Goal: Task Accomplishment & Management: Manage account settings

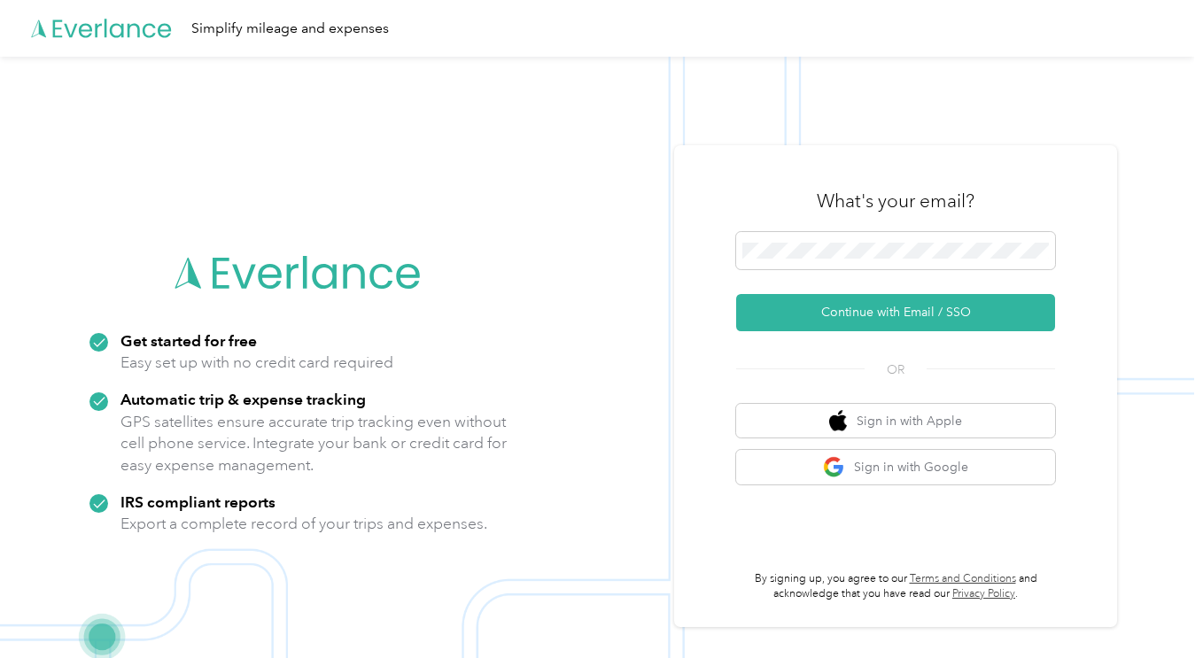
click at [914, 306] on button "Continue with Email / SSO" at bounding box center [895, 312] width 319 height 37
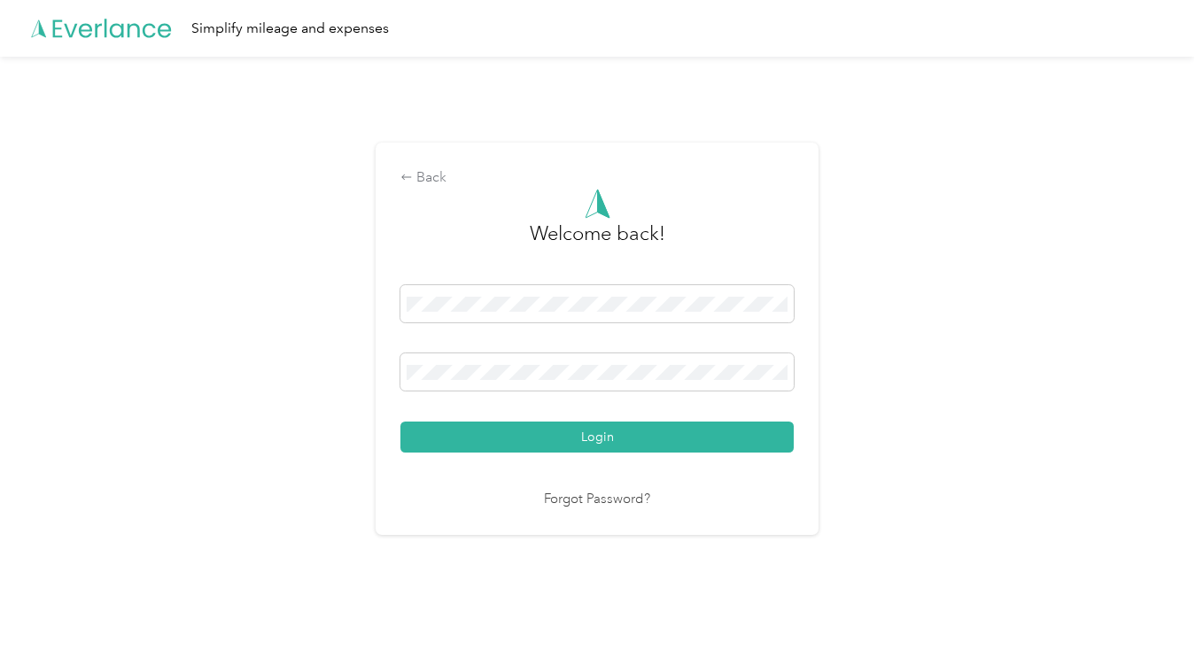
click at [539, 430] on button "Login" at bounding box center [596, 437] width 393 height 31
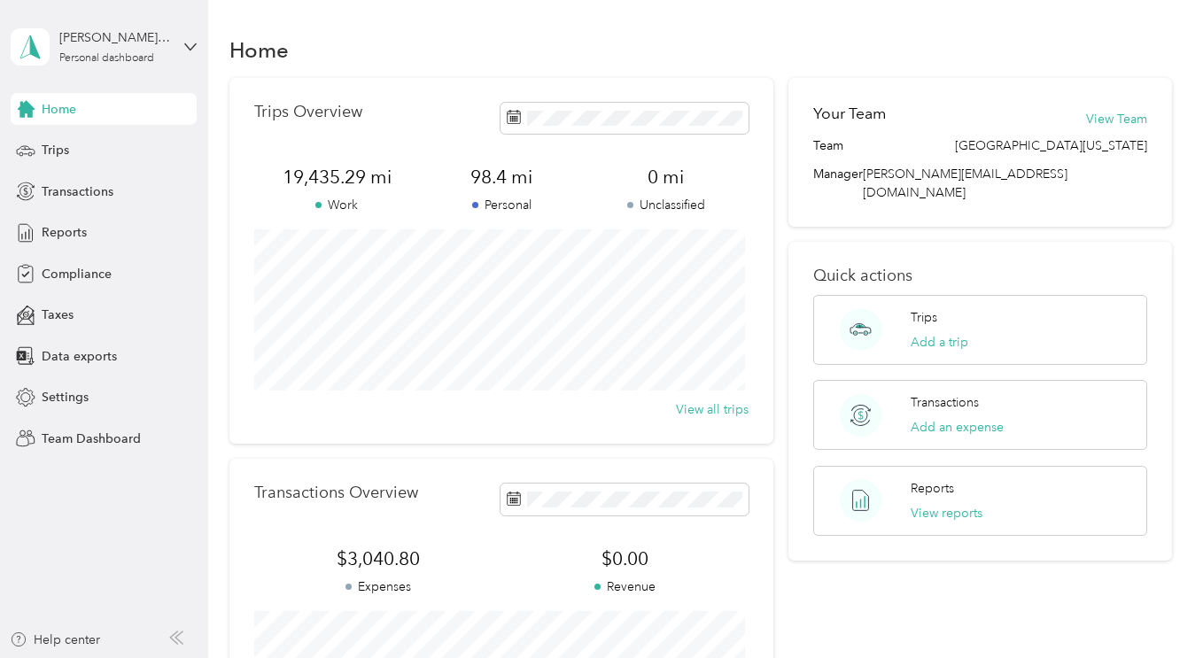
click at [123, 42] on div "[PERSON_NAME][GEOGRAPHIC_DATA]" at bounding box center [114, 37] width 111 height 19
click at [97, 142] on div "Team dashboard" at bounding box center [74, 145] width 95 height 19
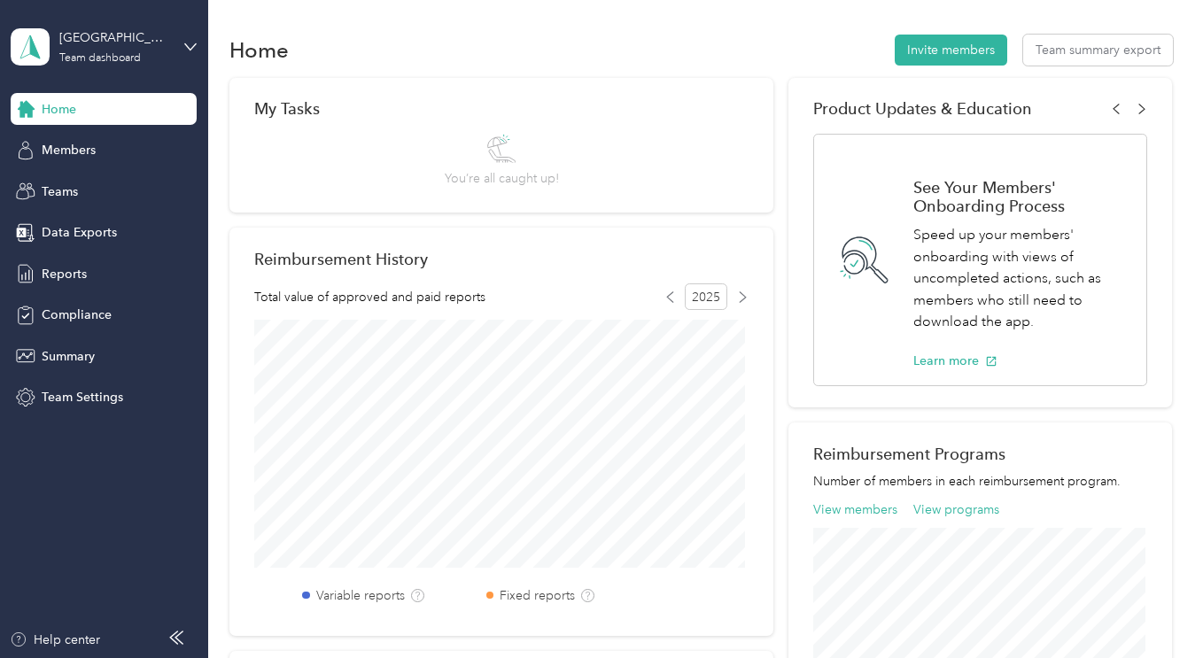
click at [65, 156] on span "Members" at bounding box center [69, 150] width 54 height 19
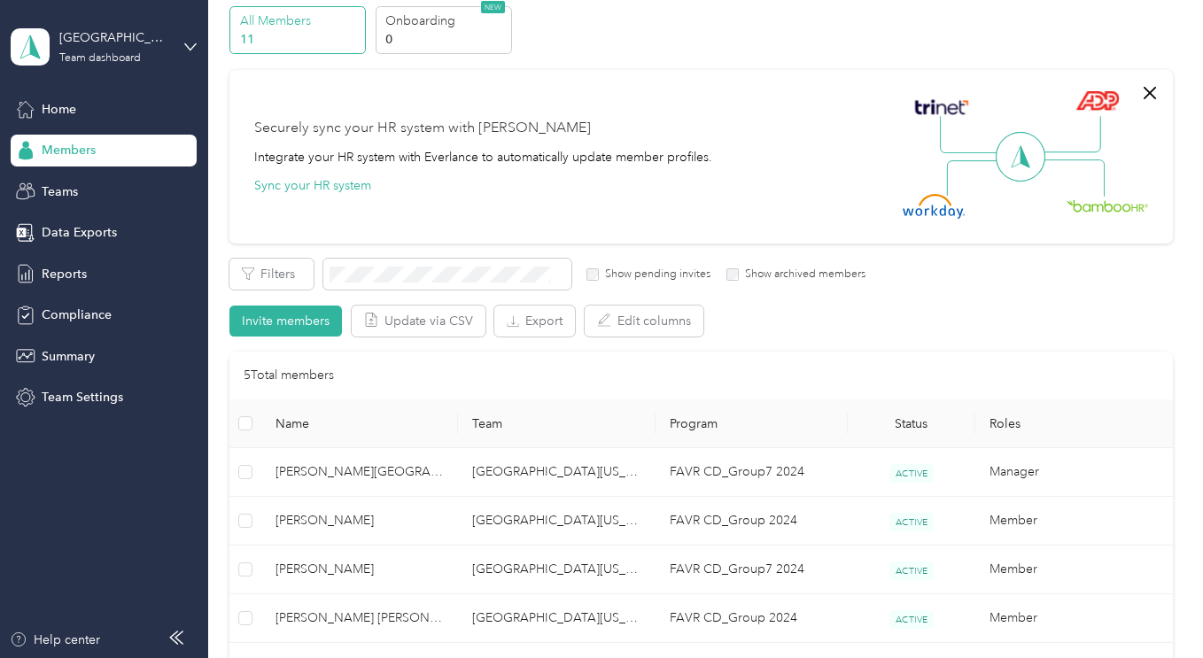
scroll to position [354, 0]
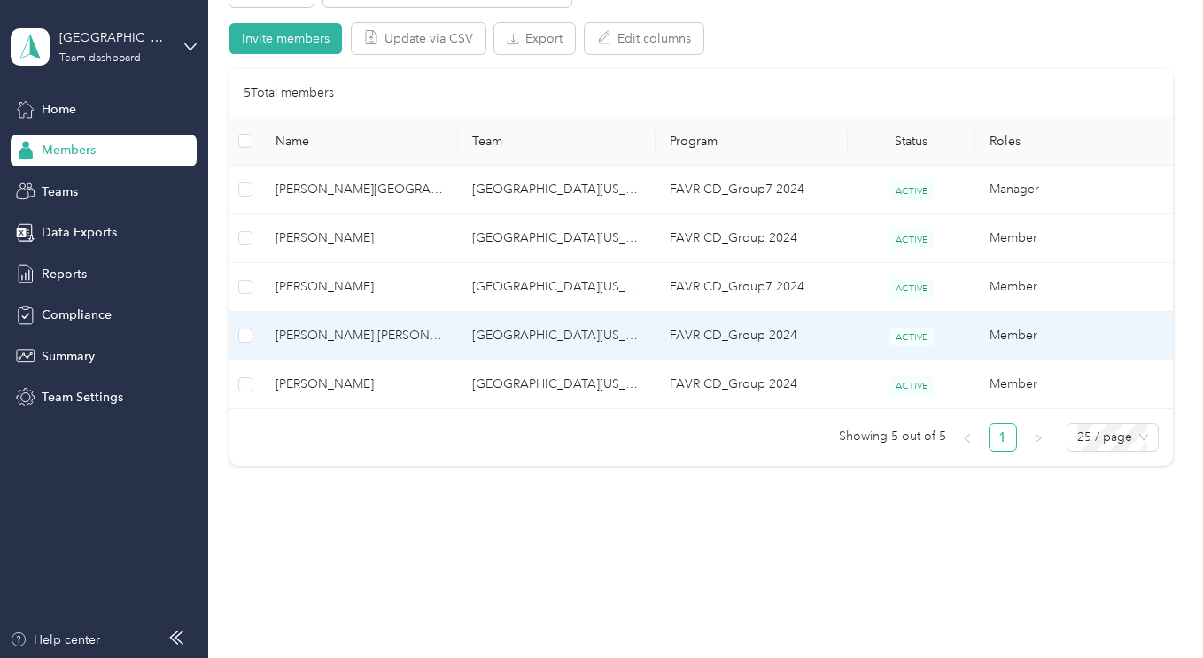
click at [339, 332] on span "[PERSON_NAME] [PERSON_NAME]" at bounding box center [359, 335] width 168 height 19
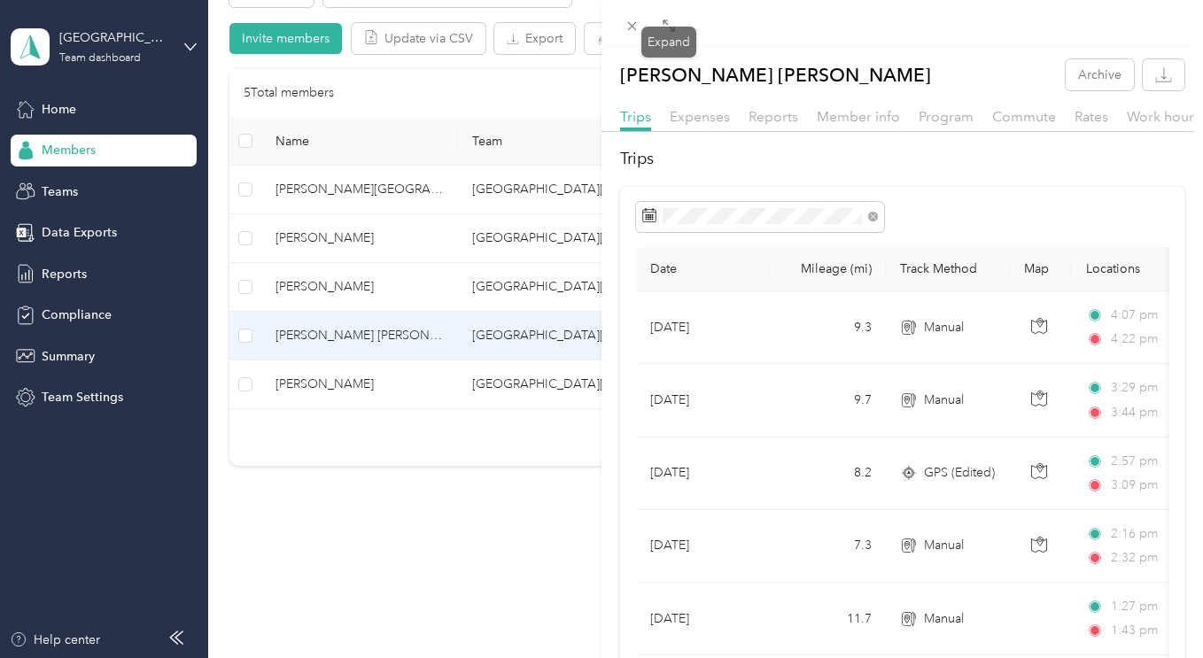
click at [673, 18] on span at bounding box center [668, 24] width 23 height 25
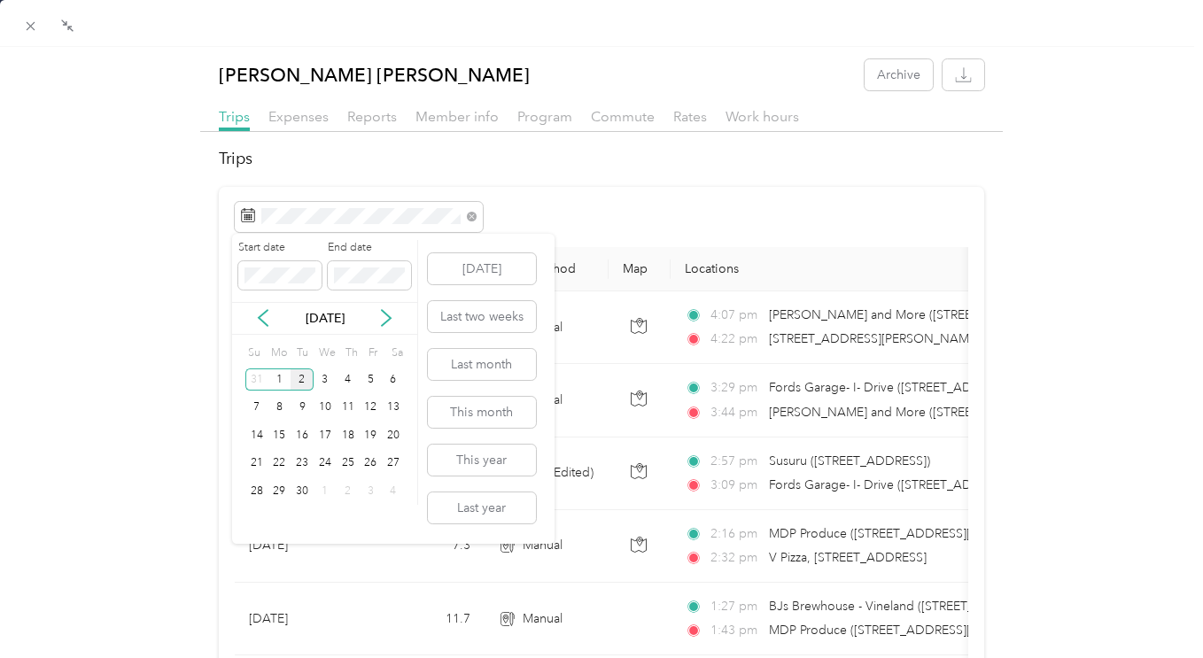
click at [280, 378] on div "1" at bounding box center [279, 379] width 23 height 22
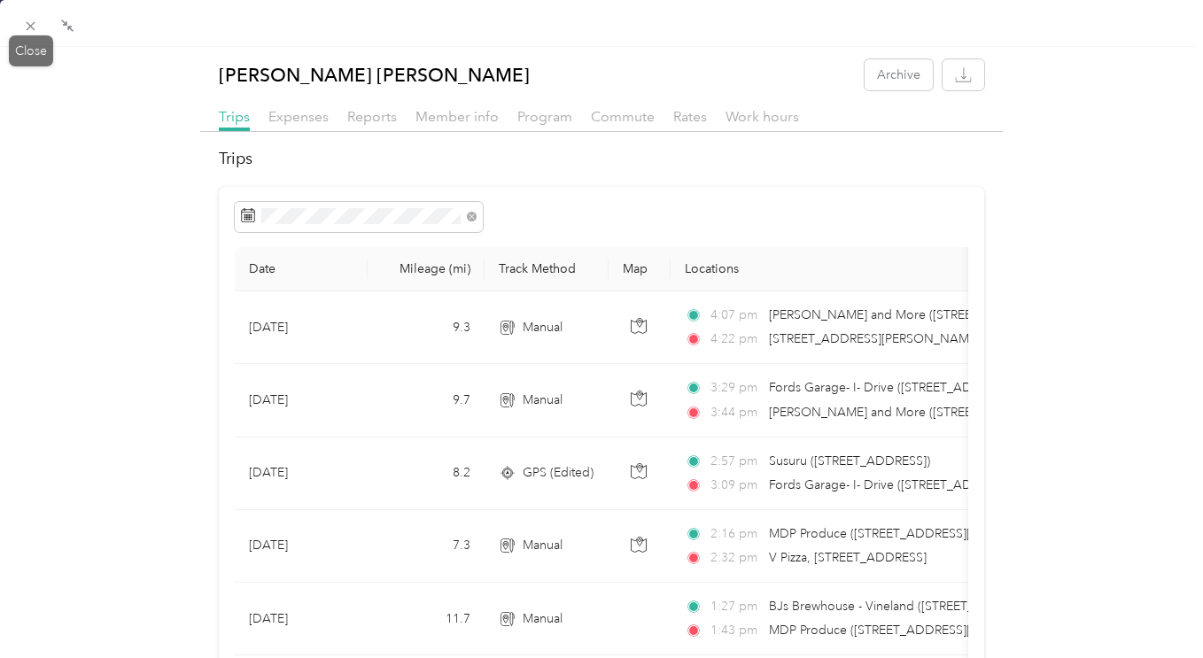
click at [31, 30] on icon at bounding box center [30, 26] width 15 height 15
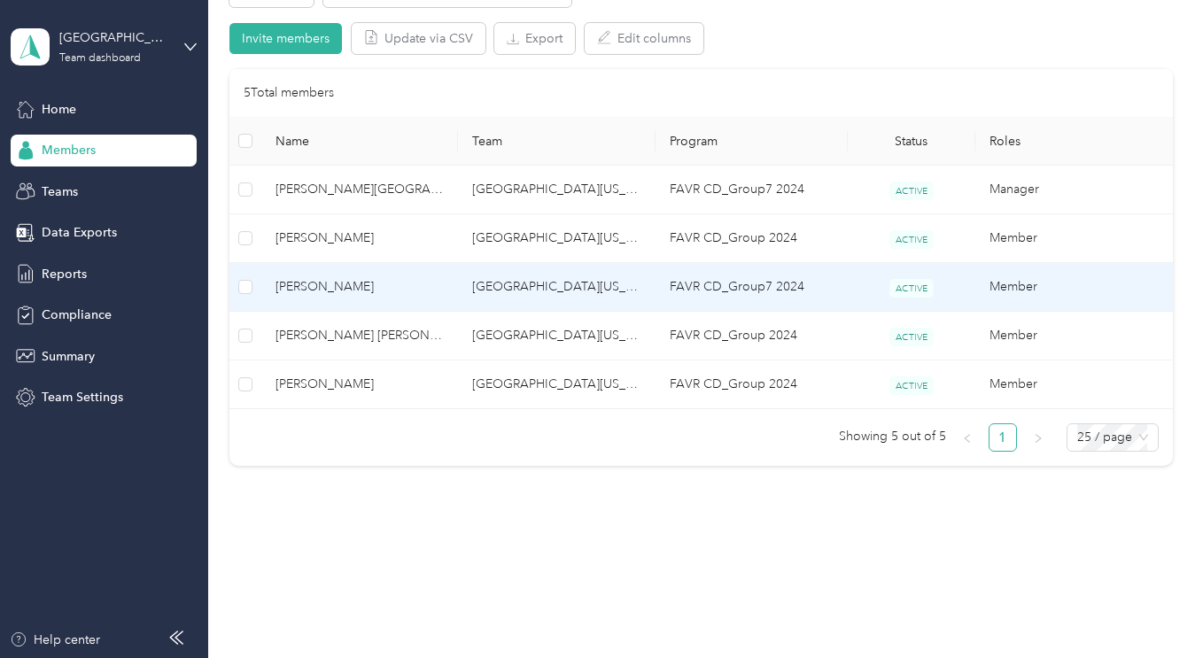
click at [328, 286] on span "[PERSON_NAME]" at bounding box center [359, 286] width 168 height 19
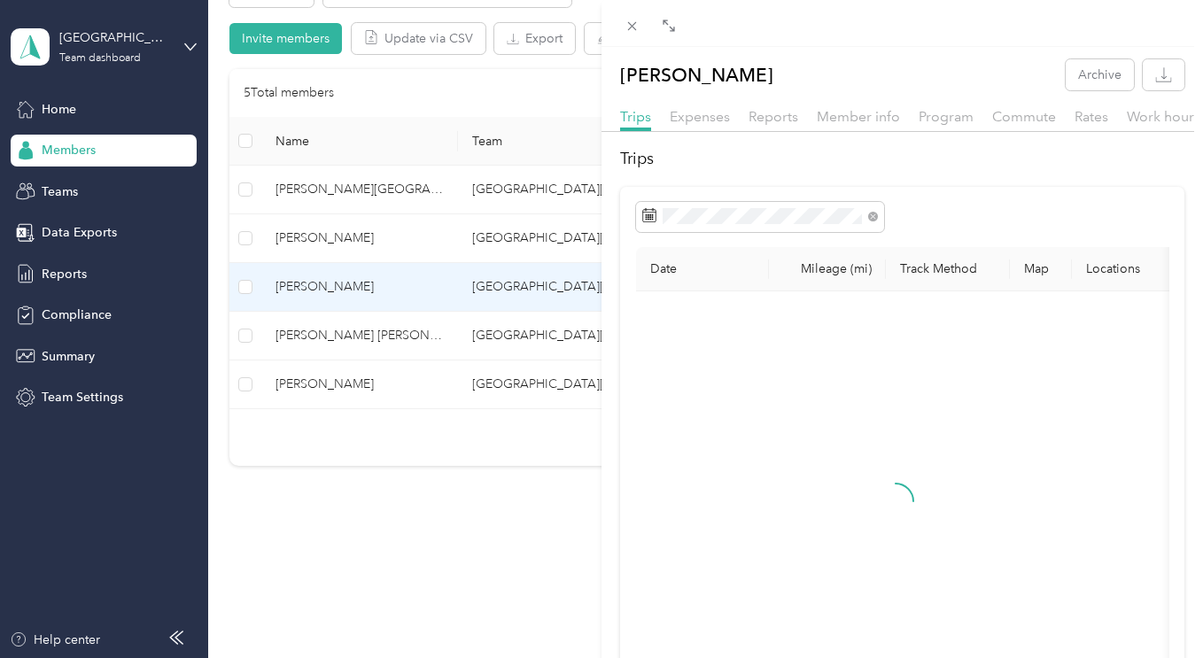
click at [664, 23] on icon at bounding box center [669, 26] width 14 height 14
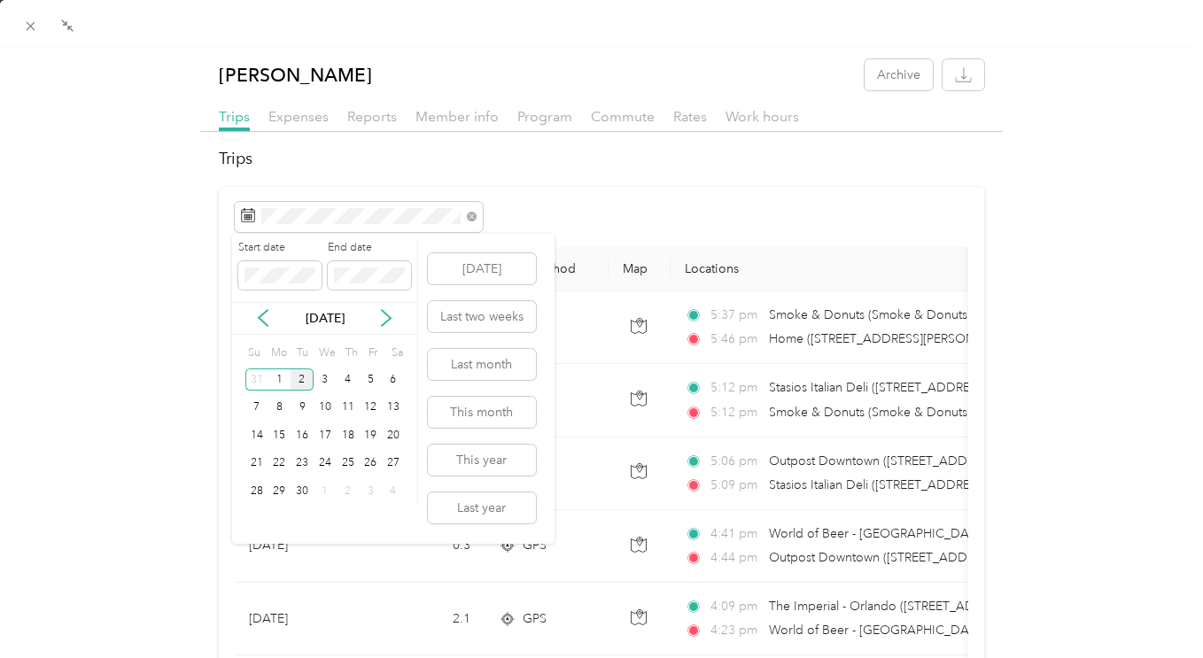
click at [277, 383] on div "1" at bounding box center [279, 379] width 23 height 22
click at [283, 382] on div "1" at bounding box center [279, 379] width 23 height 22
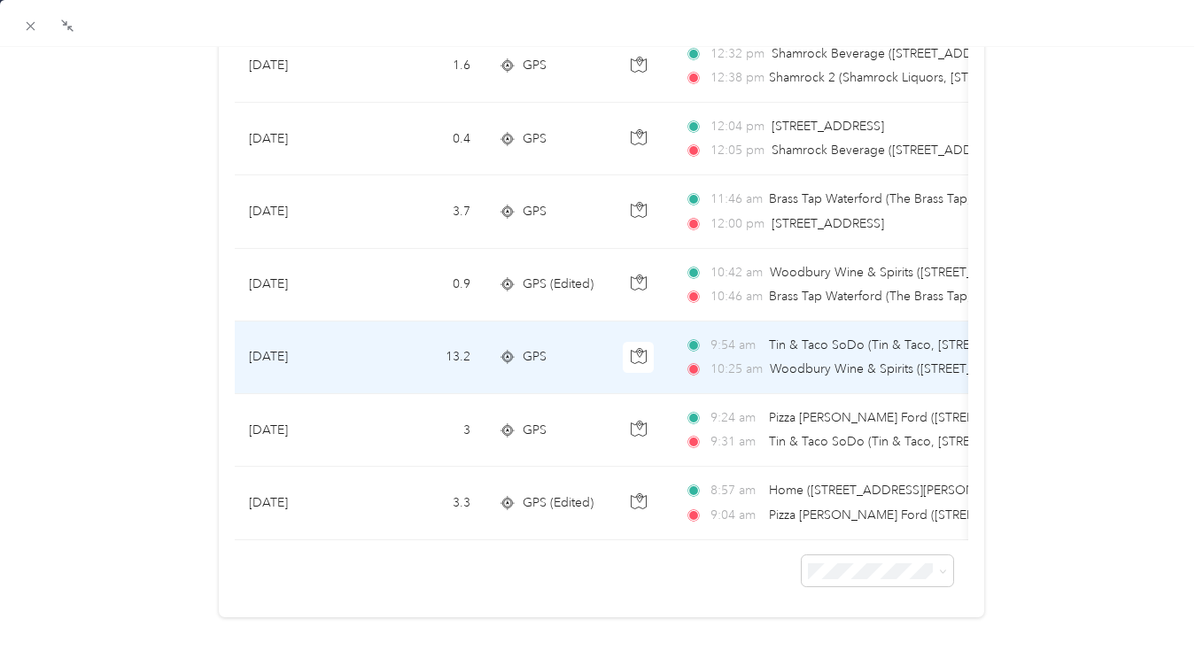
scroll to position [1101, 0]
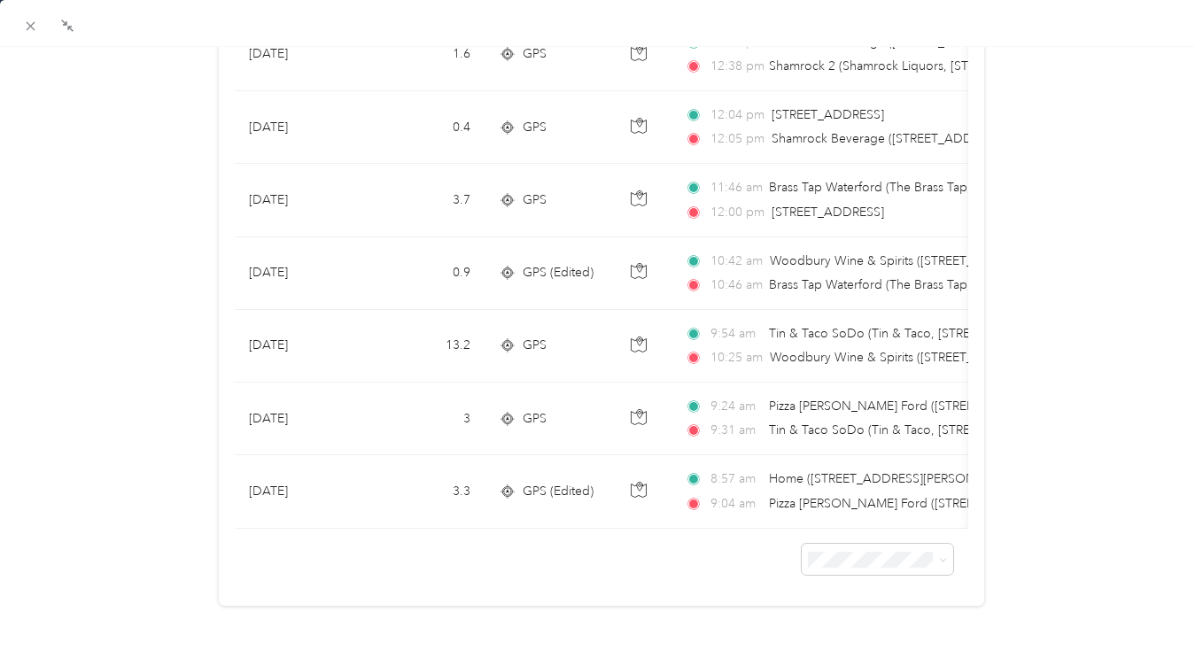
click at [26, 26] on icon at bounding box center [30, 26] width 15 height 15
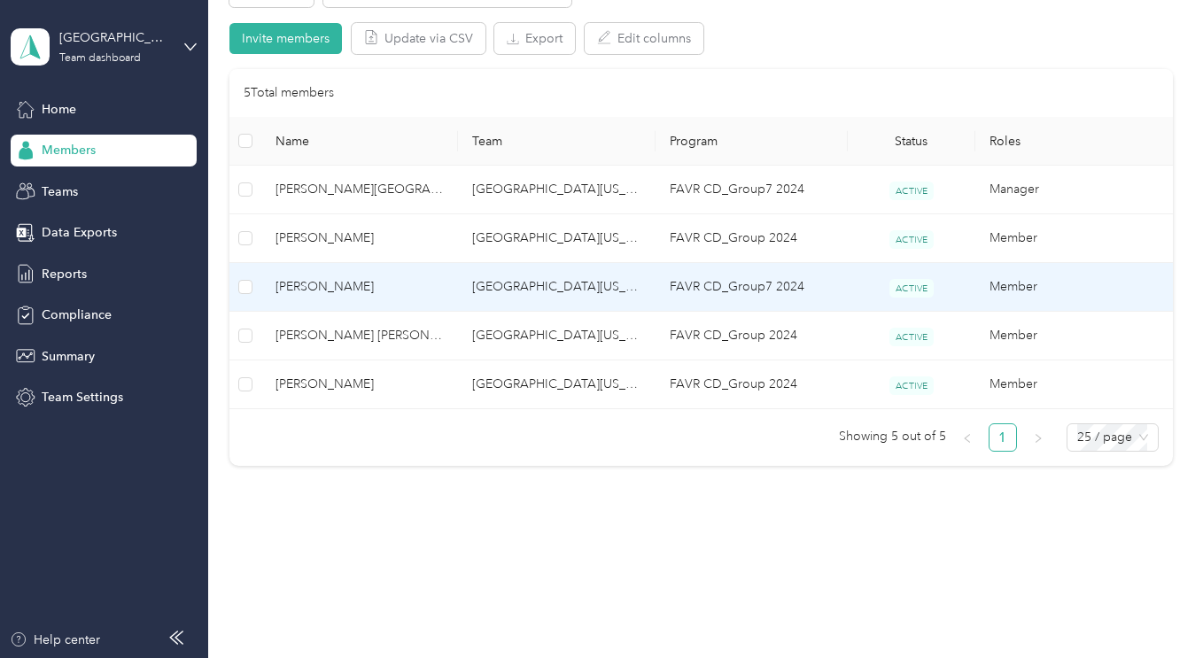
scroll to position [240, 0]
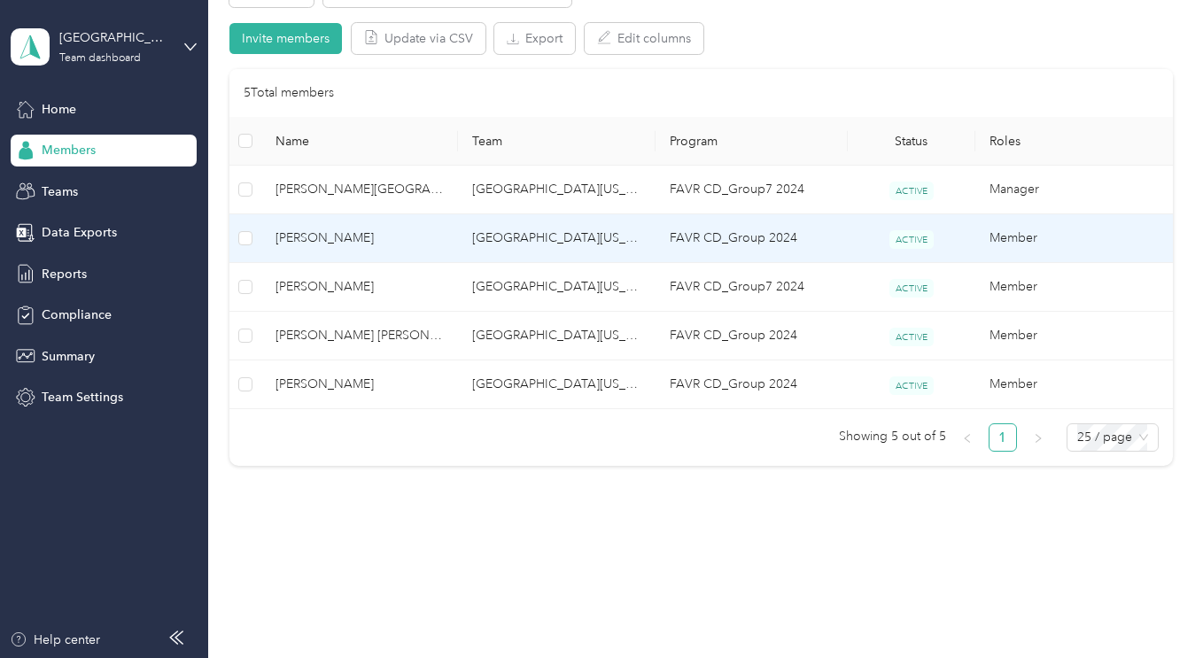
click at [356, 230] on span "[PERSON_NAME]" at bounding box center [359, 238] width 168 height 19
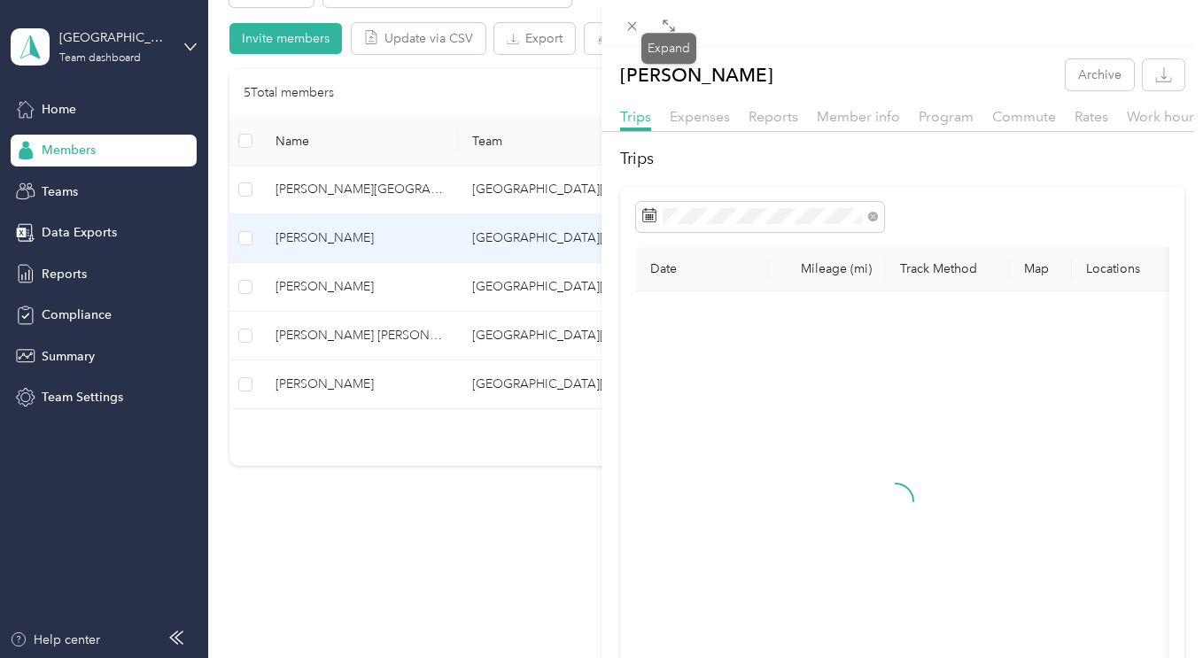
click at [665, 24] on icon at bounding box center [669, 26] width 14 height 14
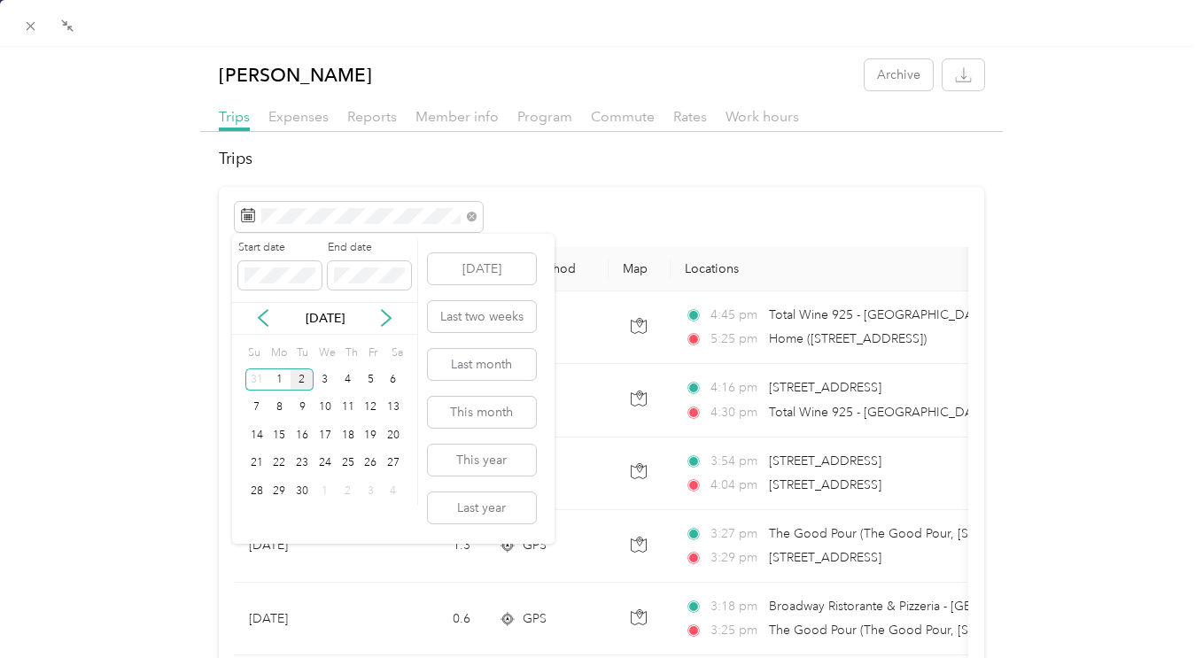
click at [275, 383] on div "1" at bounding box center [279, 379] width 23 height 22
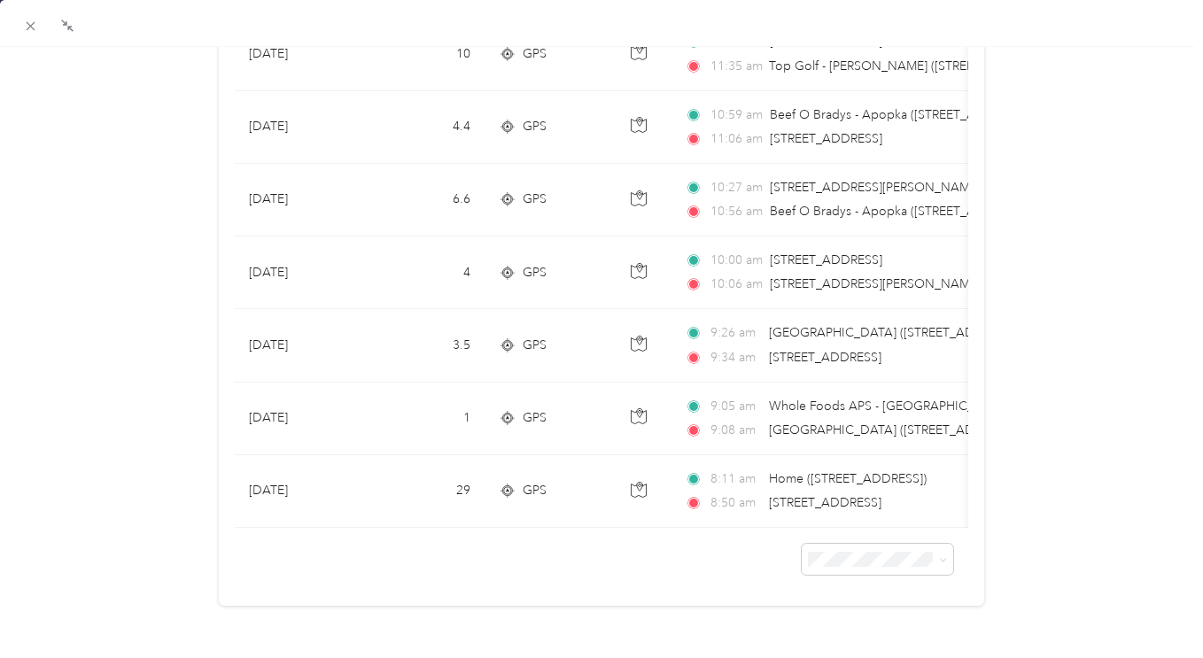
scroll to position [1246, 0]
click at [32, 31] on icon at bounding box center [30, 26] width 15 height 15
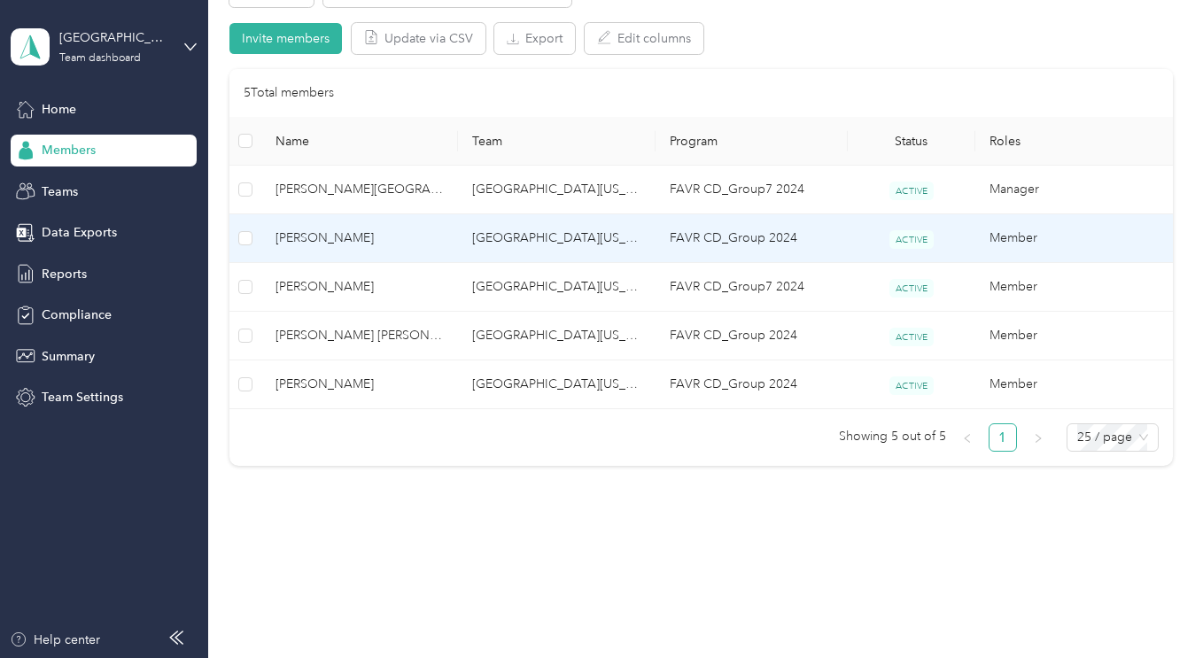
scroll to position [240, 0]
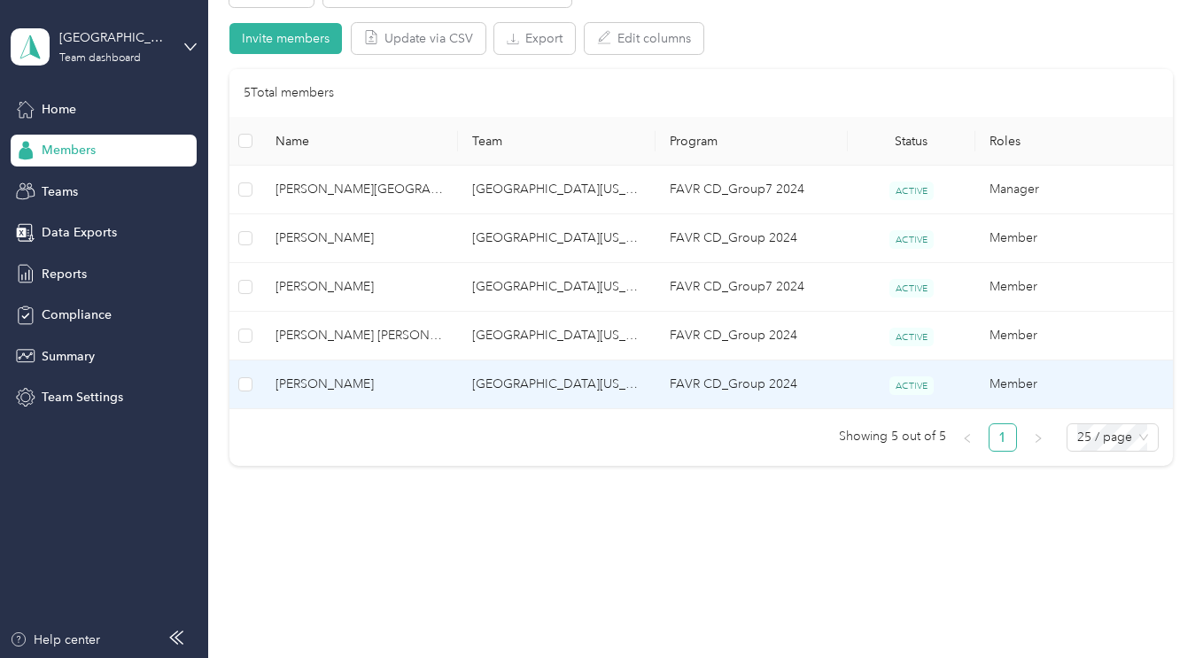
click at [314, 393] on span "[PERSON_NAME]" at bounding box center [359, 384] width 168 height 19
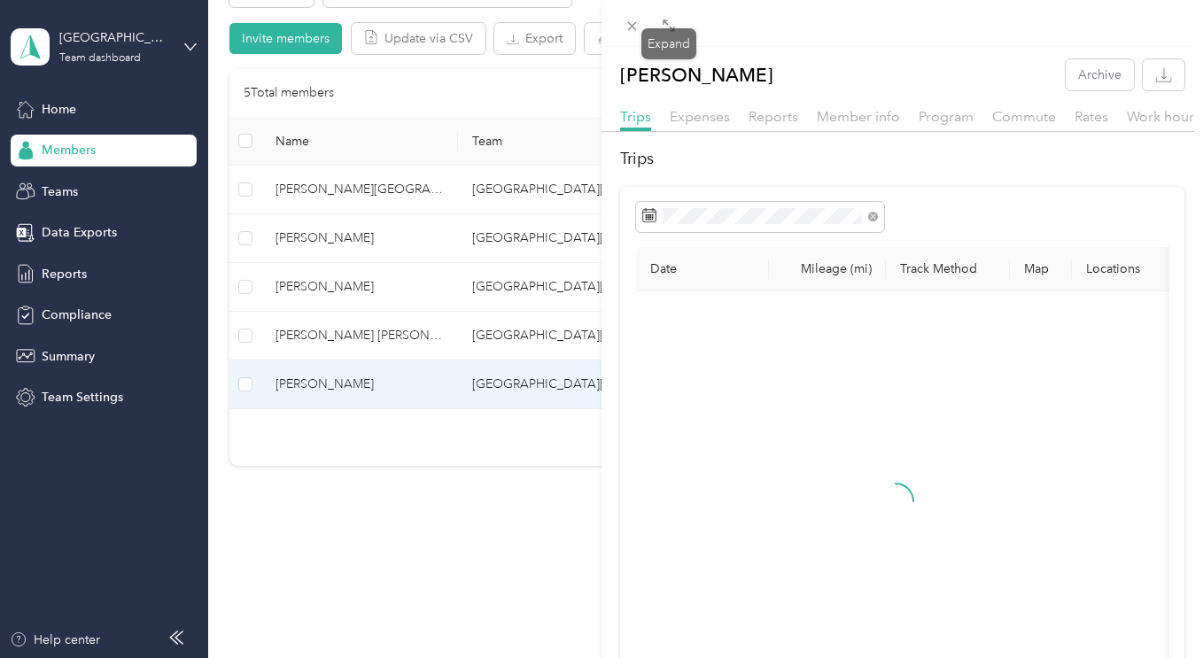
click at [671, 26] on icon at bounding box center [669, 26] width 14 height 14
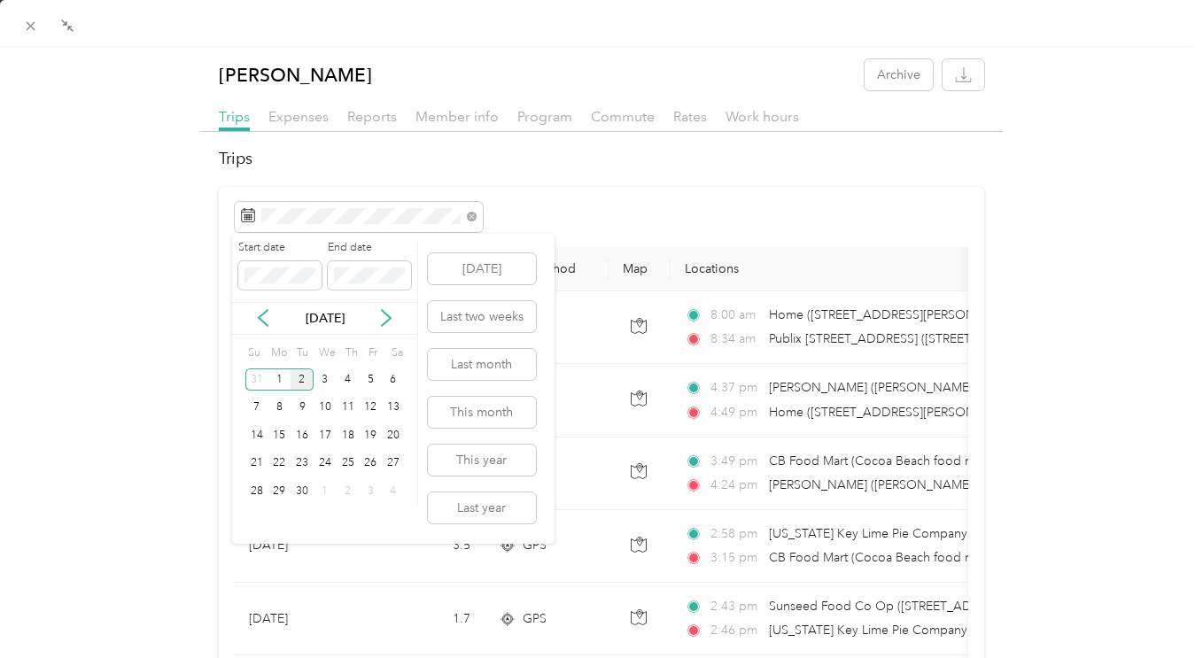
click at [278, 383] on div "1" at bounding box center [279, 379] width 23 height 22
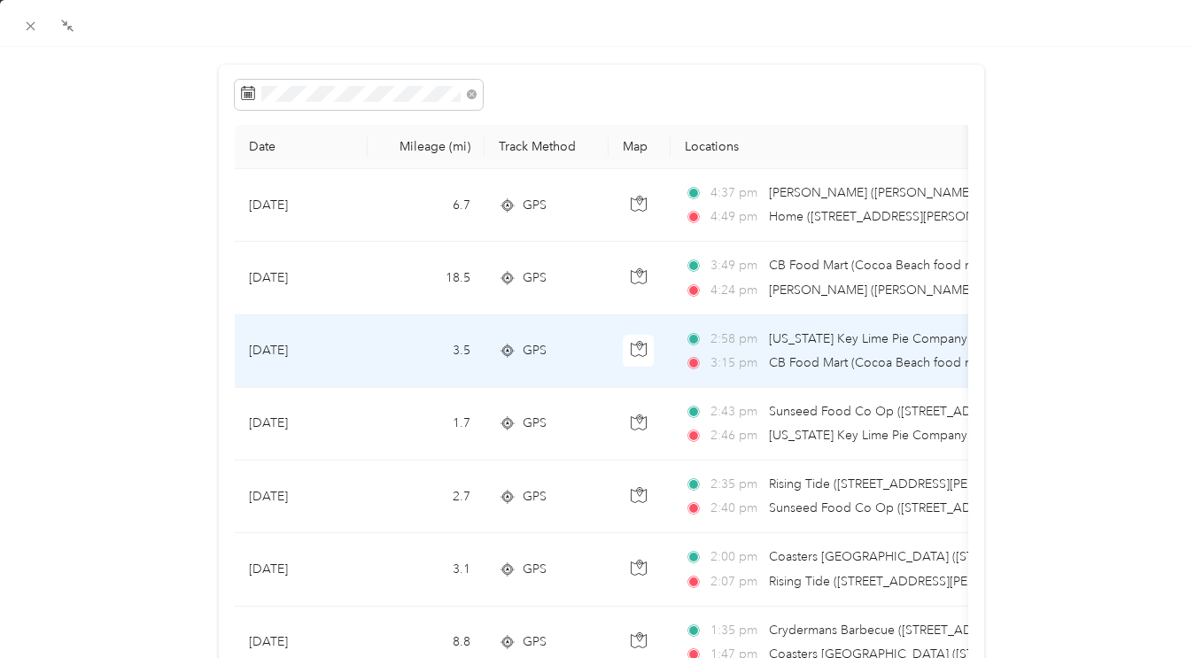
scroll to position [101, 0]
